Goal: Navigation & Orientation: Find specific page/section

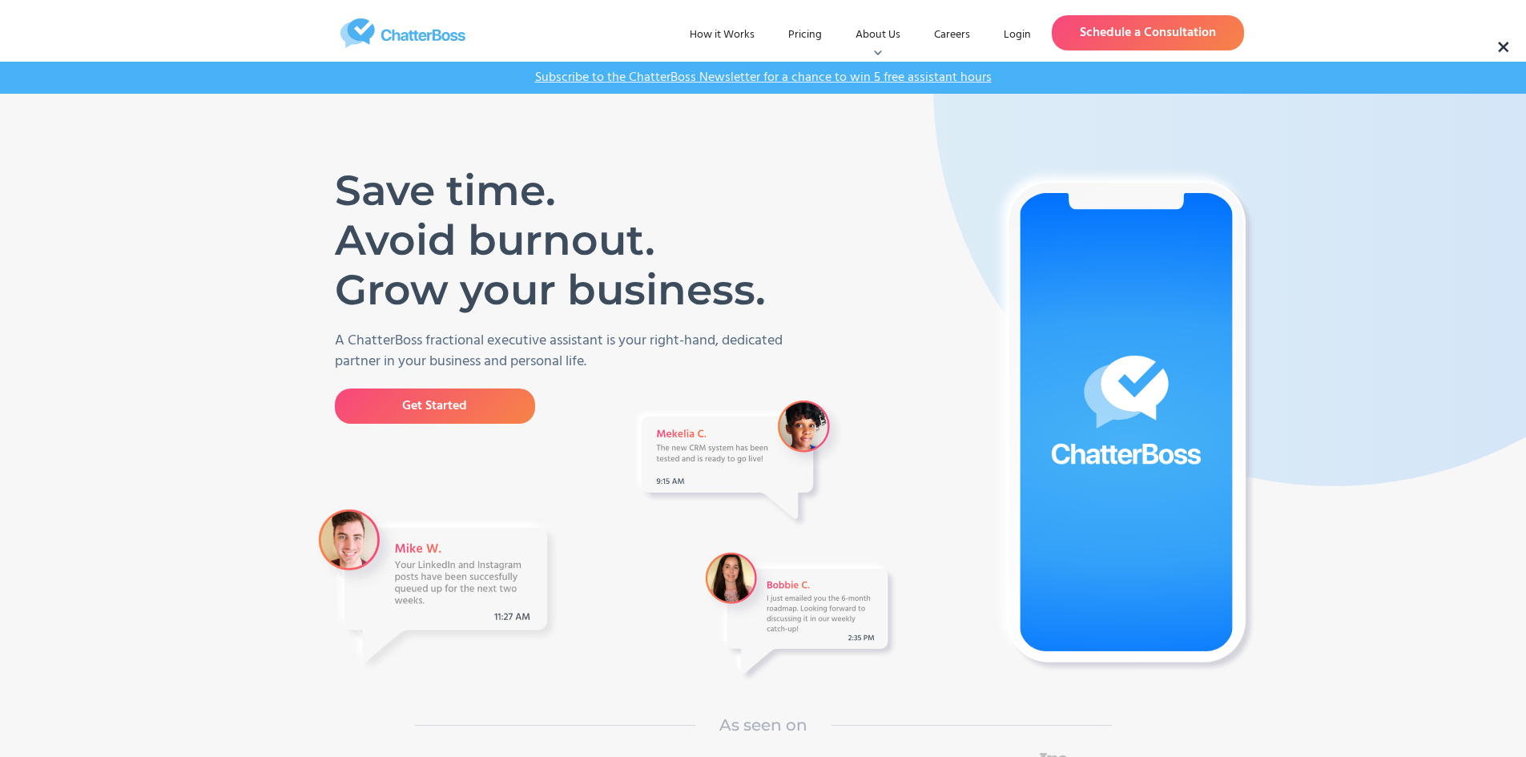
click at [0, 0] on div "Valerie Trapunsky CEO Ready to get things off your plate? WE CAN HELP YOU STRAT…" at bounding box center [0, 0] width 0 height 0
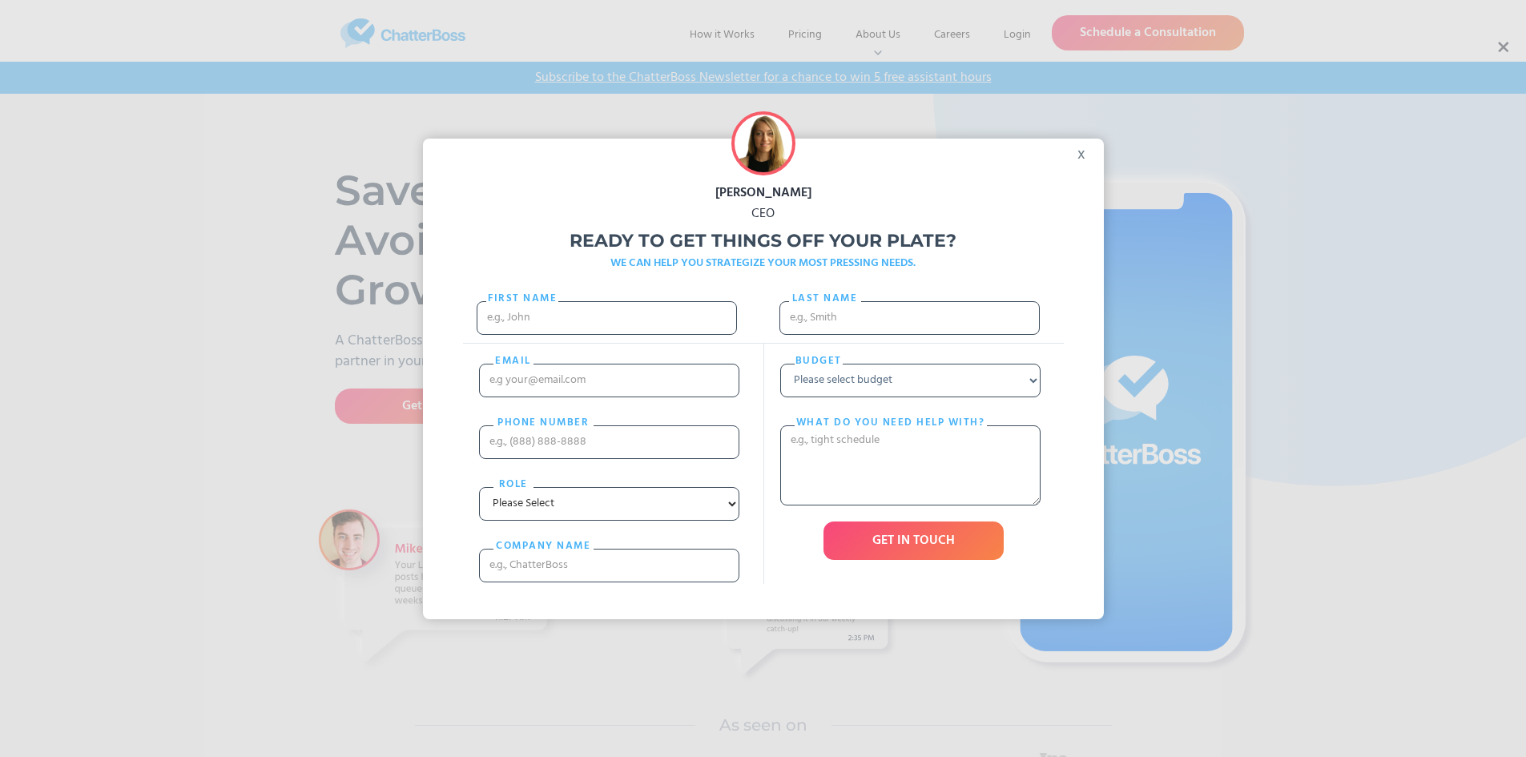
click at [1090, 155] on div "x" at bounding box center [1086, 151] width 36 height 24
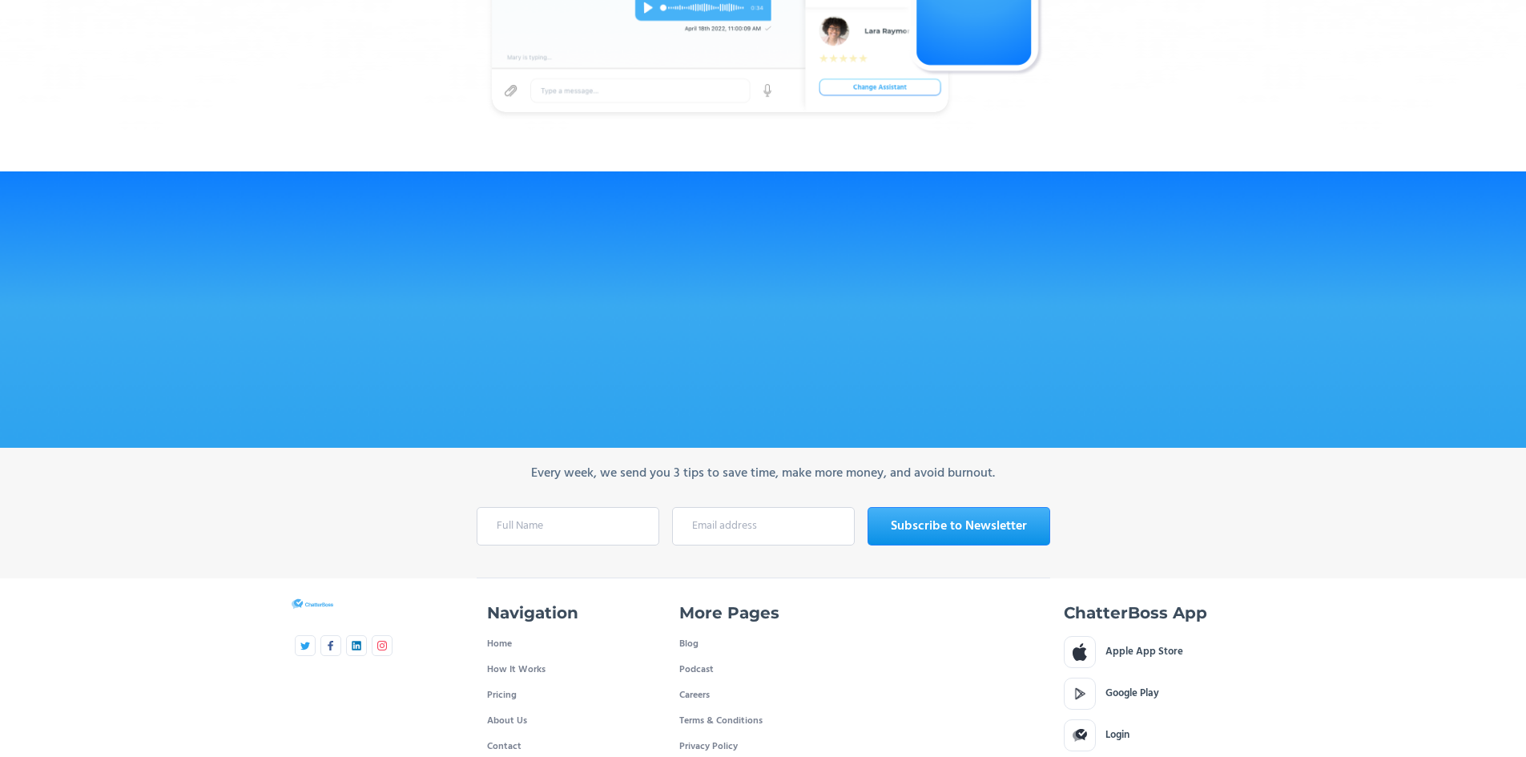
scroll to position [5316, 0]
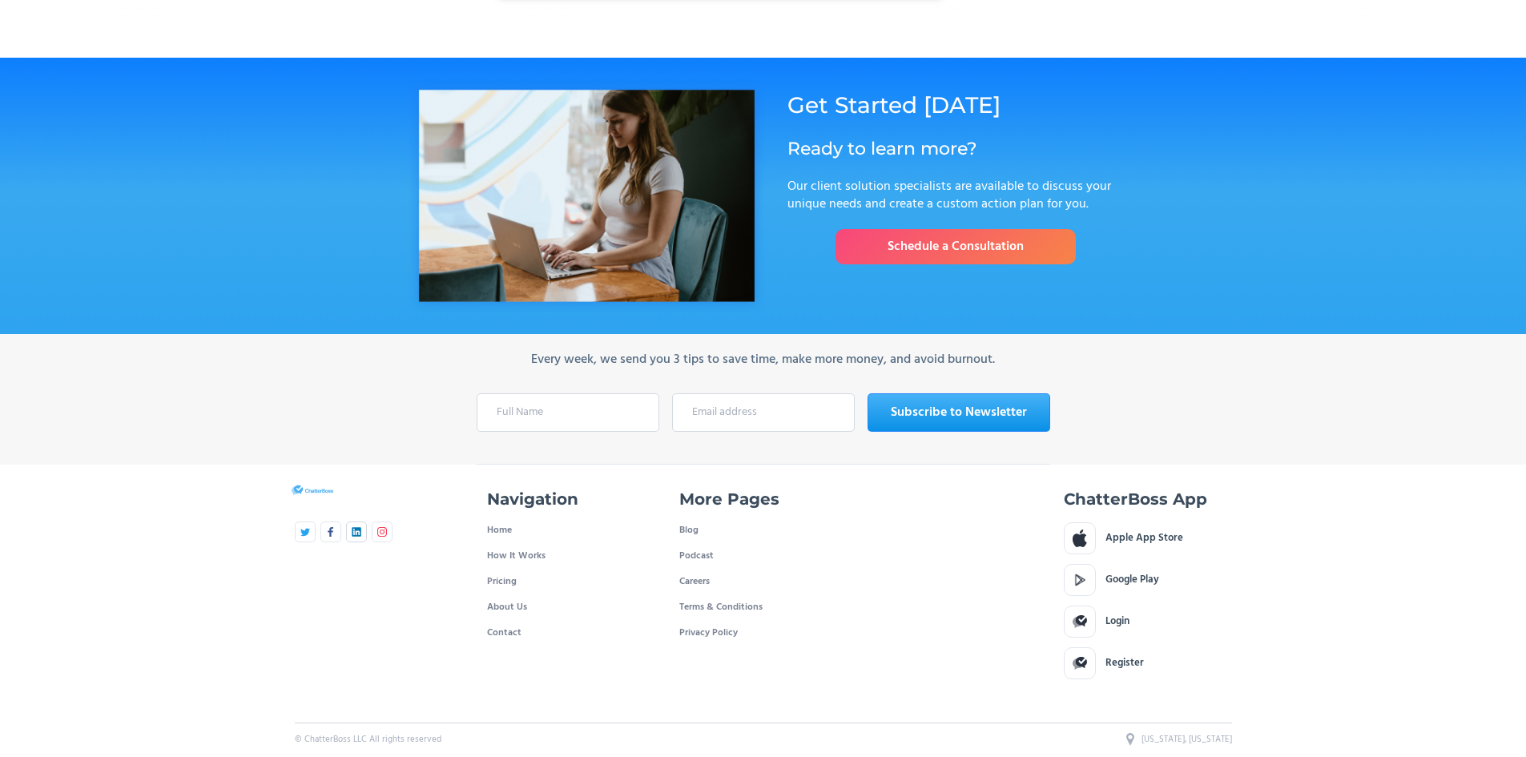
click at [354, 527] on img at bounding box center [357, 532] width 10 height 10
click at [324, 521] on link at bounding box center [330, 531] width 21 height 21
click at [516, 594] on link "About Us" at bounding box center [507, 607] width 40 height 26
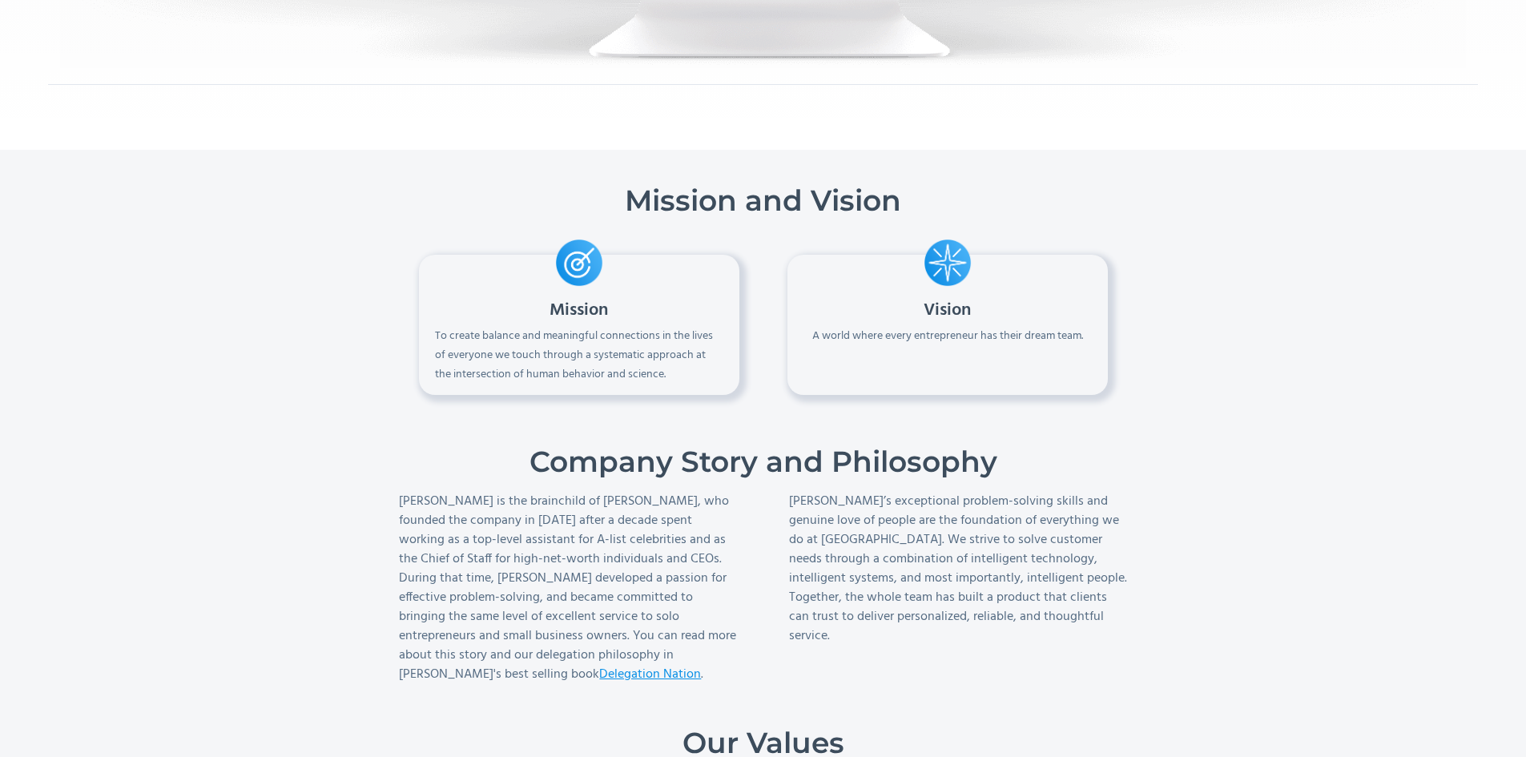
scroll to position [1522, 0]
